Goal: Task Accomplishment & Management: Manage account settings

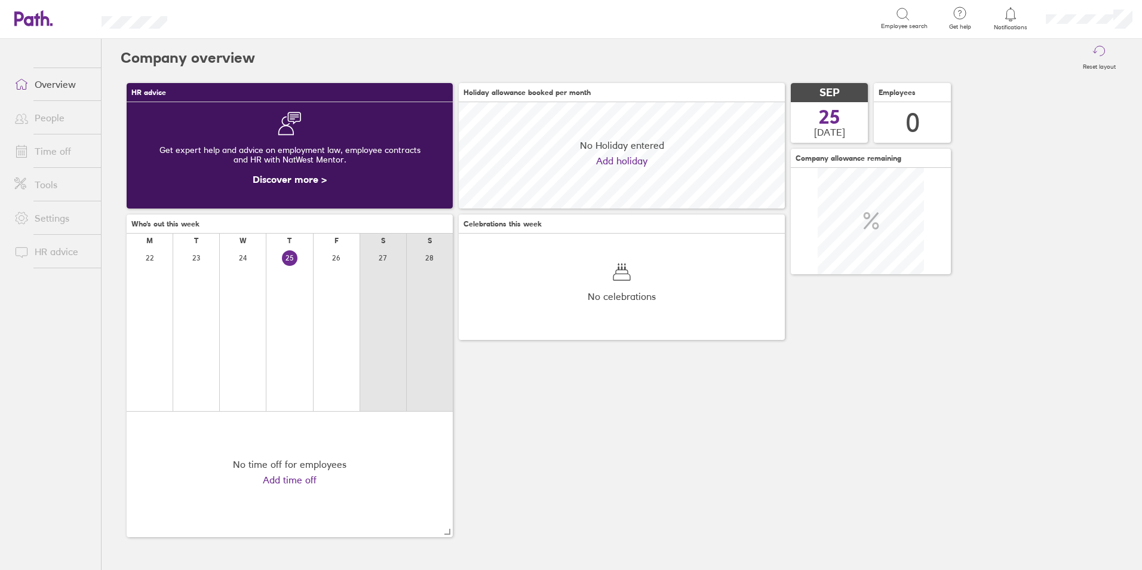
scroll to position [106, 326]
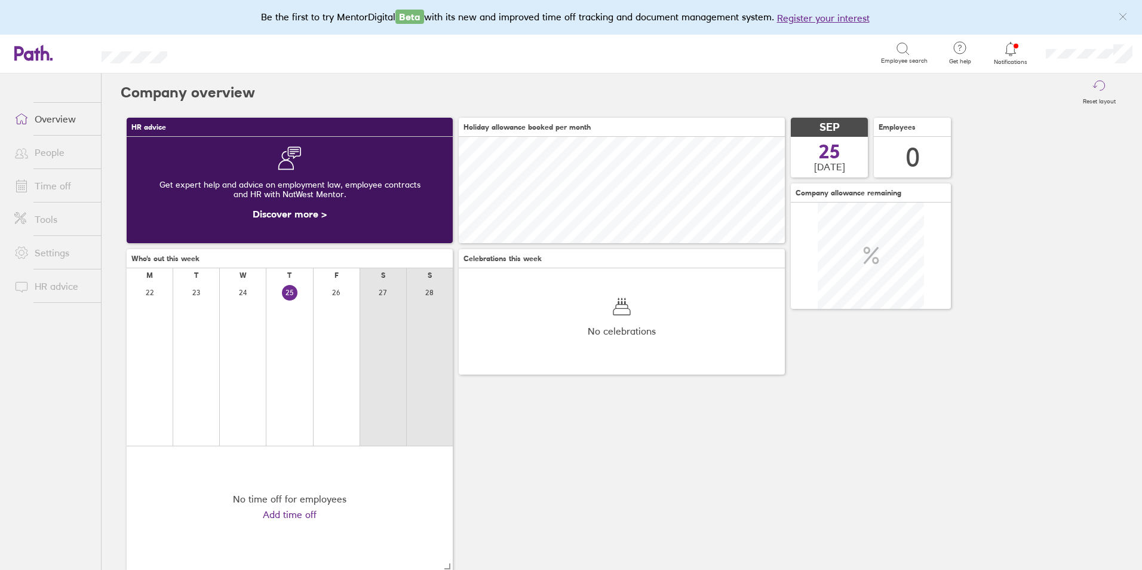
click at [1013, 60] on span "Notifications" at bounding box center [1010, 62] width 39 height 7
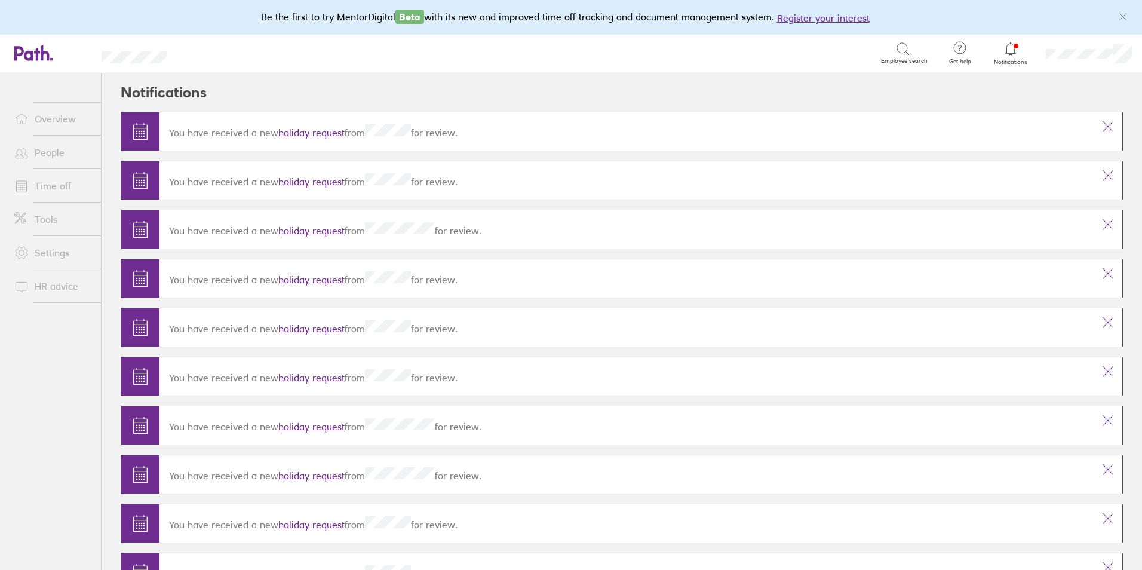
click at [326, 127] on link "holiday request" at bounding box center [311, 133] width 66 height 12
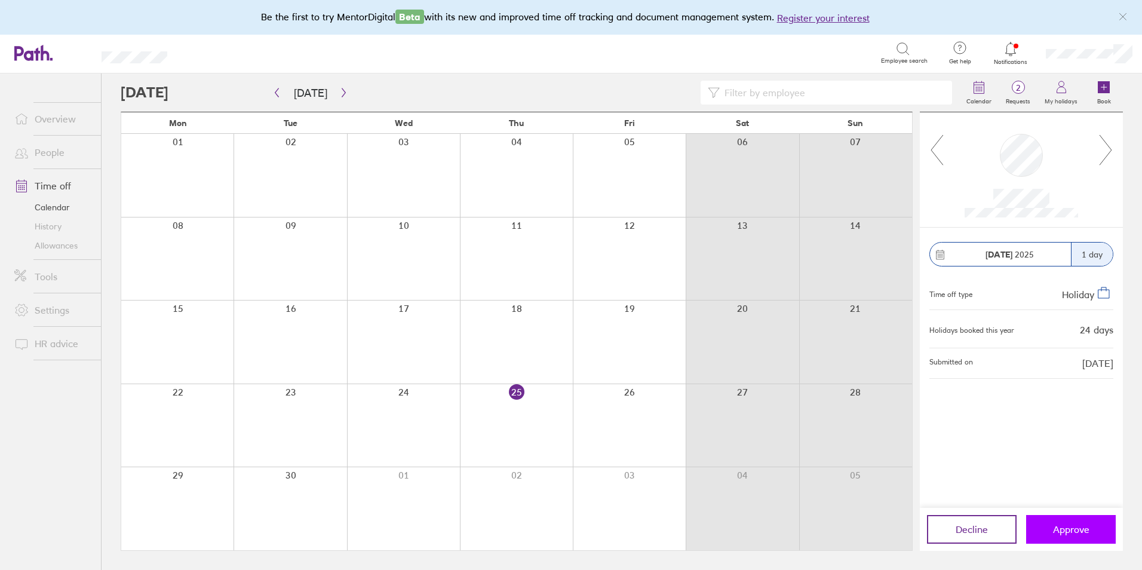
click at [1074, 517] on button "Approve" at bounding box center [1071, 529] width 90 height 29
click at [1061, 537] on button "Approve" at bounding box center [1071, 529] width 90 height 29
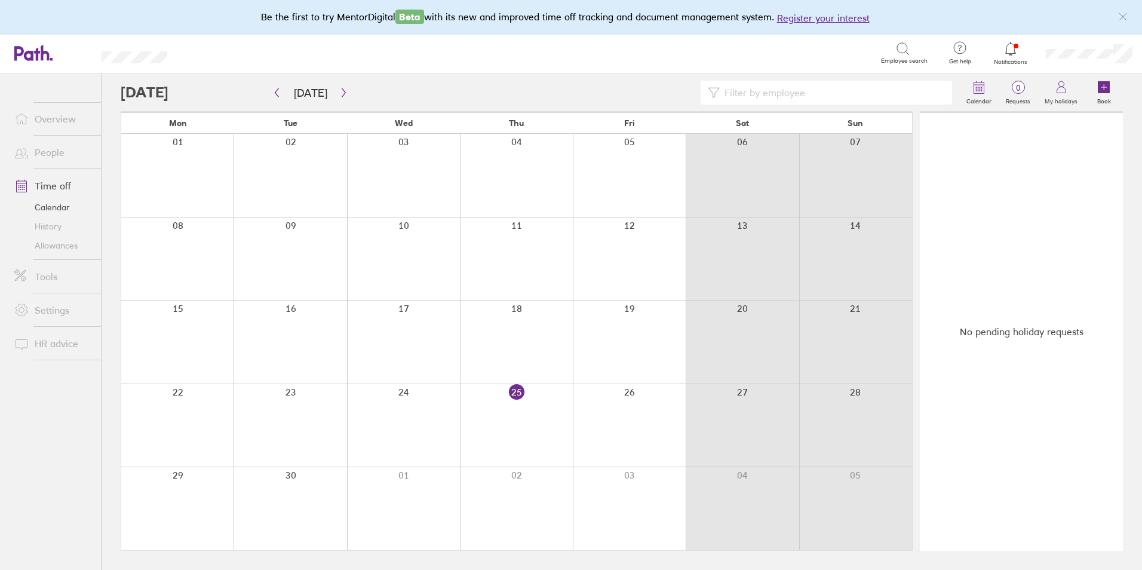
click at [63, 156] on link "People" at bounding box center [53, 152] width 96 height 24
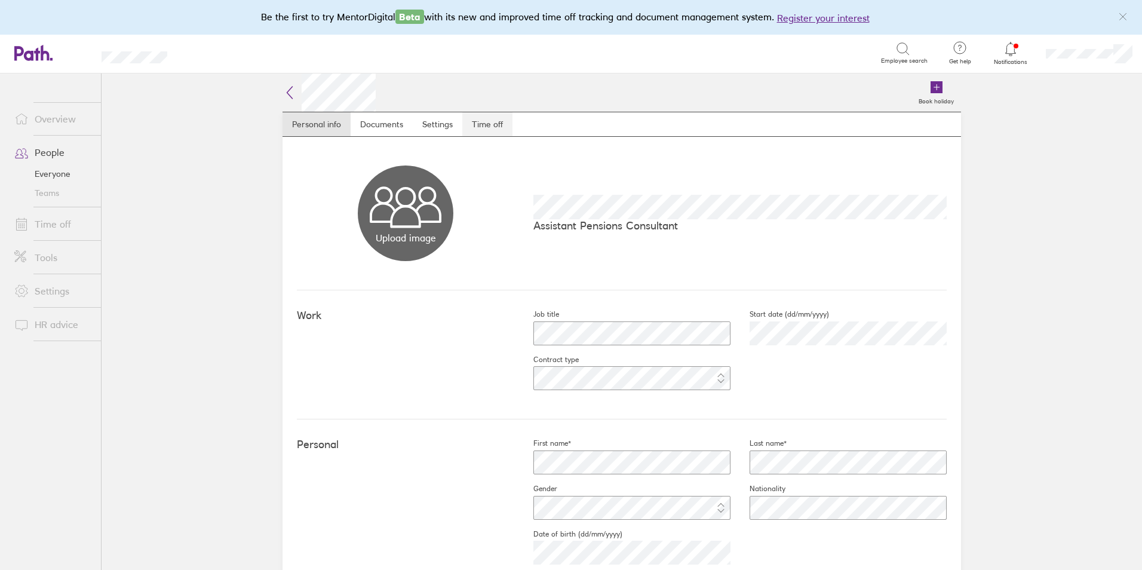
click at [483, 118] on link "Time off" at bounding box center [487, 124] width 50 height 24
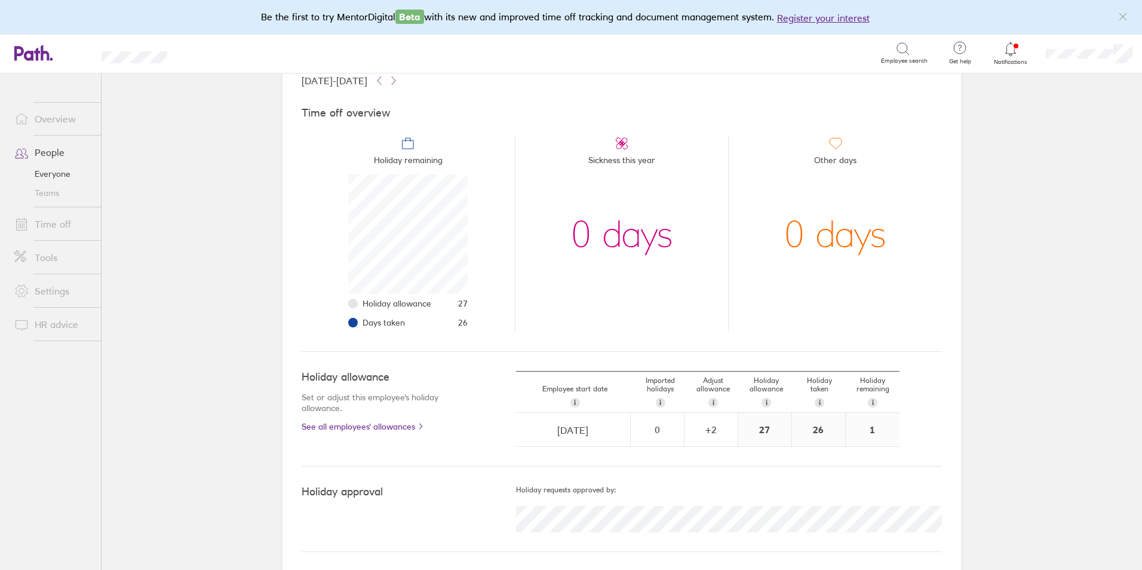
scroll to position [84, 0]
click at [381, 78] on icon at bounding box center [379, 80] width 4 height 8
click at [384, 81] on icon at bounding box center [379, 80] width 10 height 10
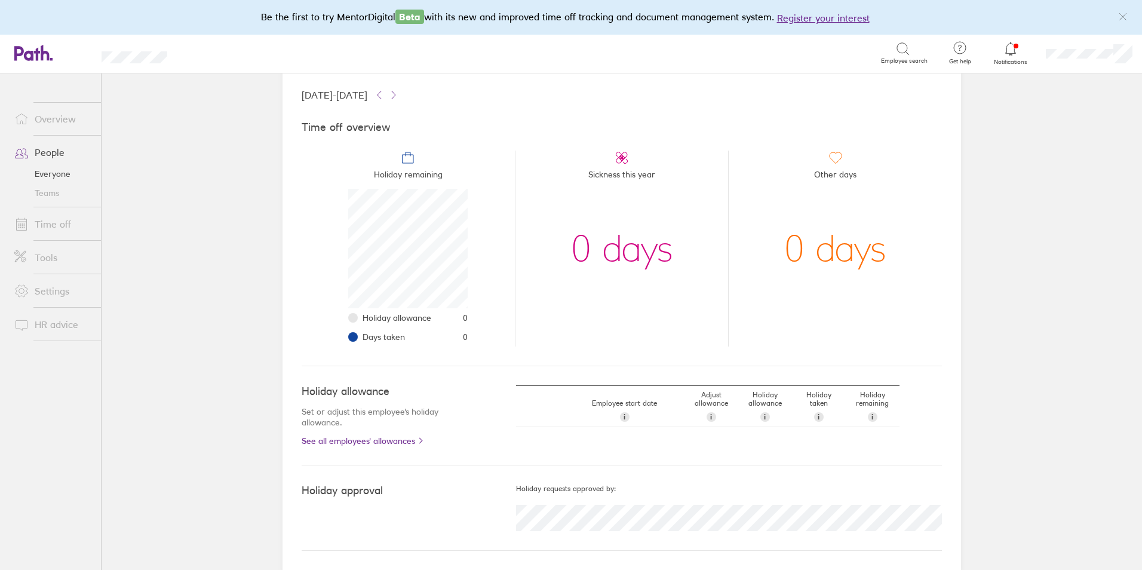
click at [69, 122] on link "Overview" at bounding box center [53, 119] width 96 height 24
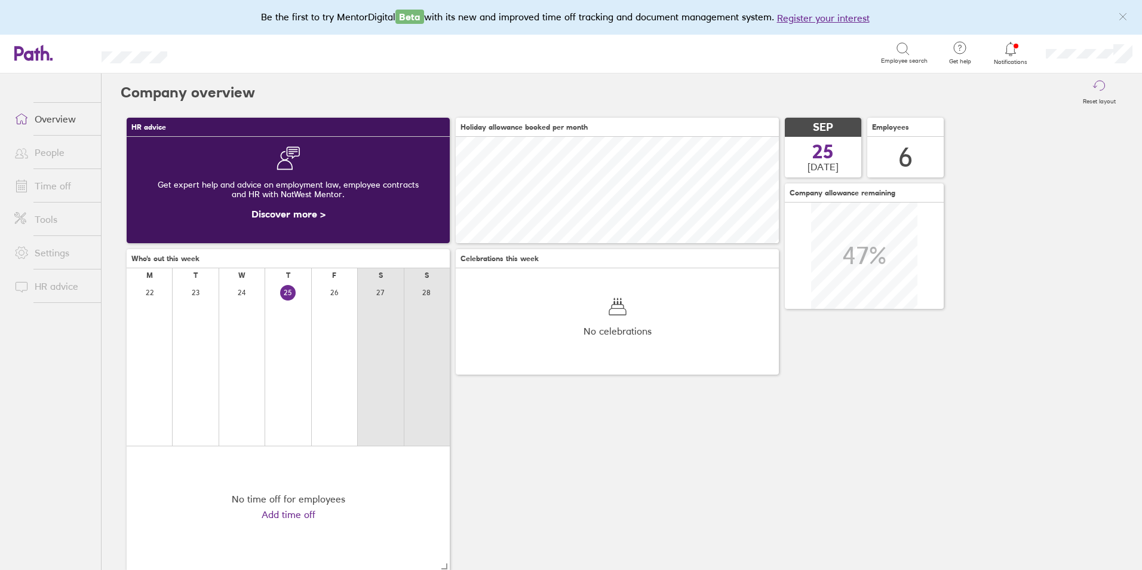
scroll to position [106, 323]
